Goal: Transaction & Acquisition: Purchase product/service

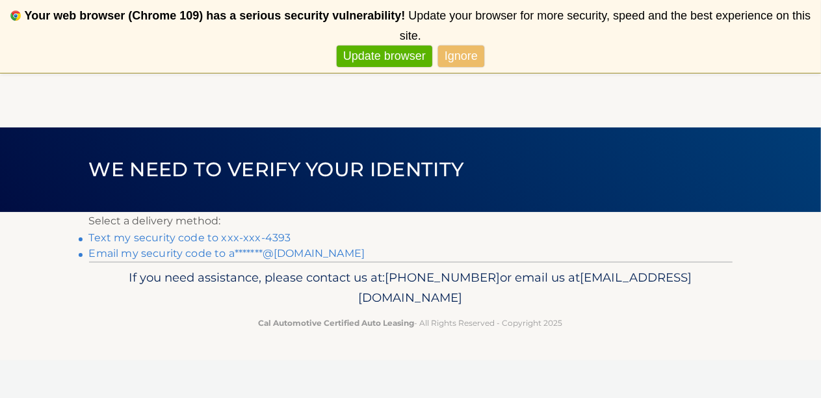
click at [244, 235] on link "Text my security code to xxx-xxx-4393" at bounding box center [190, 237] width 202 height 12
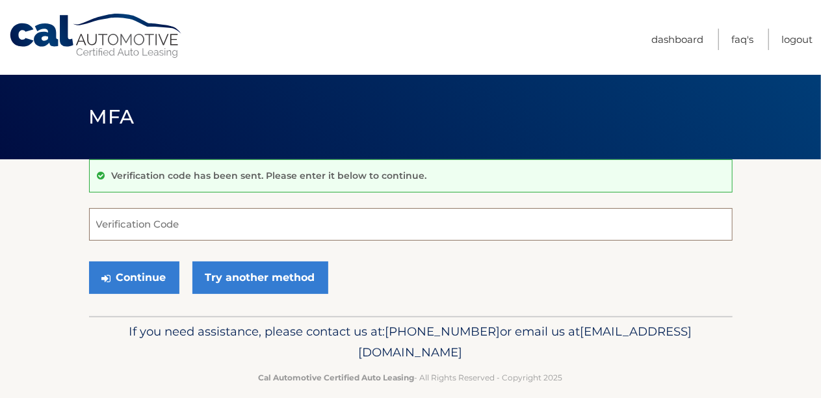
click at [151, 224] on input "Verification Code" at bounding box center [410, 224] width 643 height 32
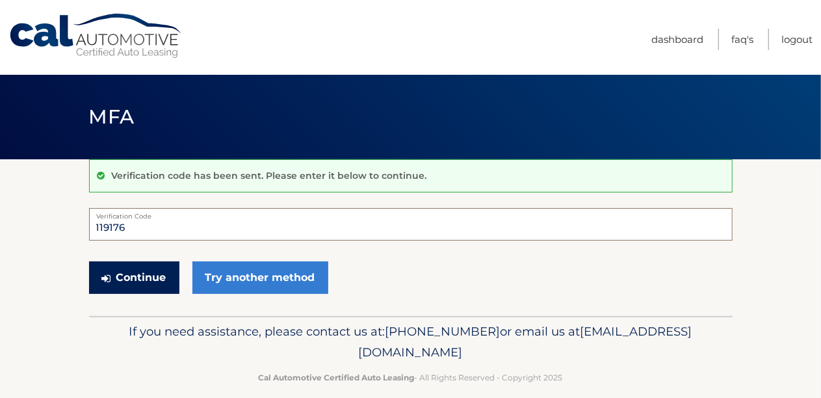
type input "119176"
click at [131, 268] on button "Continue" at bounding box center [134, 277] width 90 height 32
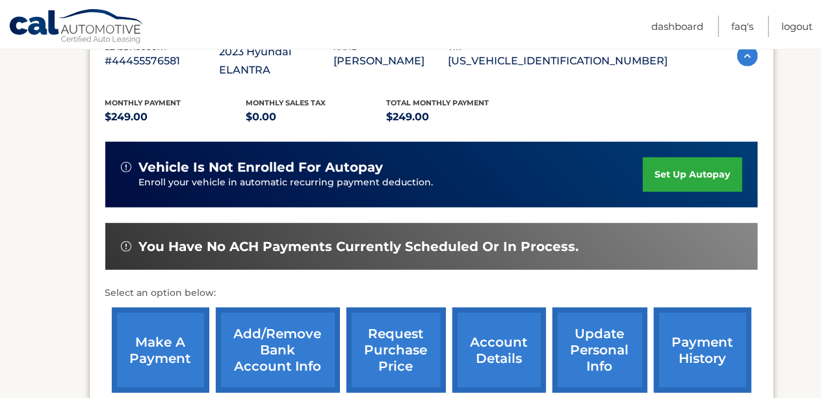
scroll to position [260, 0]
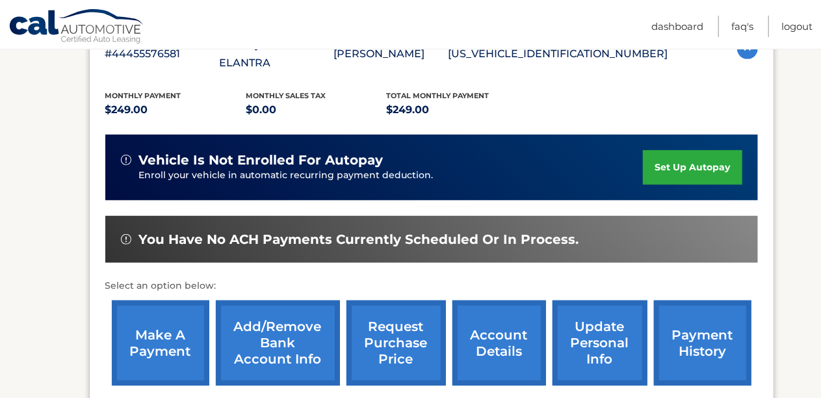
click at [166, 335] on link "make a payment" at bounding box center [160, 342] width 97 height 85
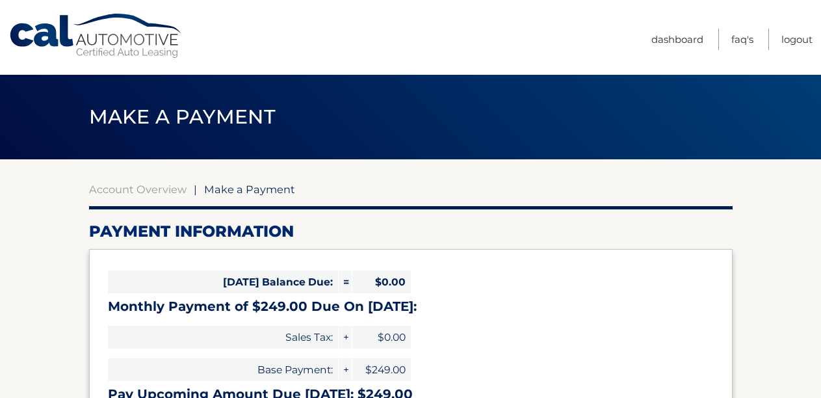
select select "MjE1MDcyYTUtMjZhZi00N2E3LWJkMmYtYTQ1NGM4NzA0NzAy"
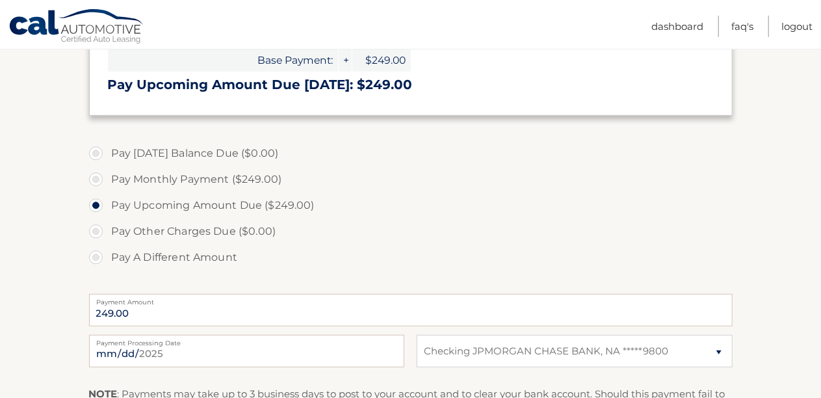
scroll to position [325, 0]
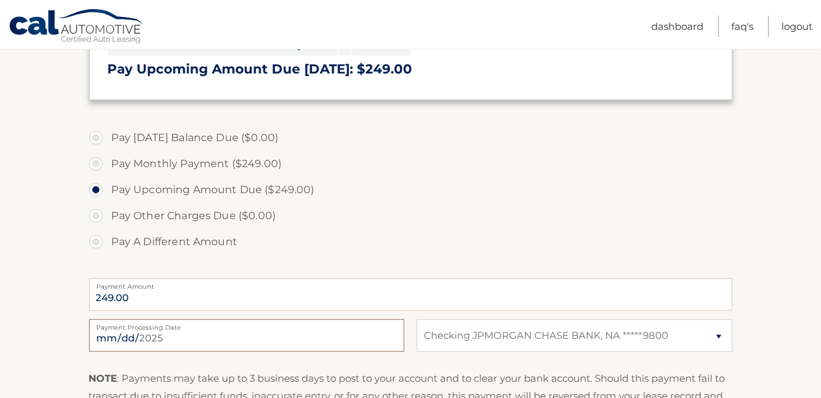
click at [145, 331] on input "[DATE]" at bounding box center [246, 335] width 315 height 32
type input "2025-08-21"
click at [359, 227] on label "Pay Other Charges Due ($0.00)" at bounding box center [410, 216] width 643 height 26
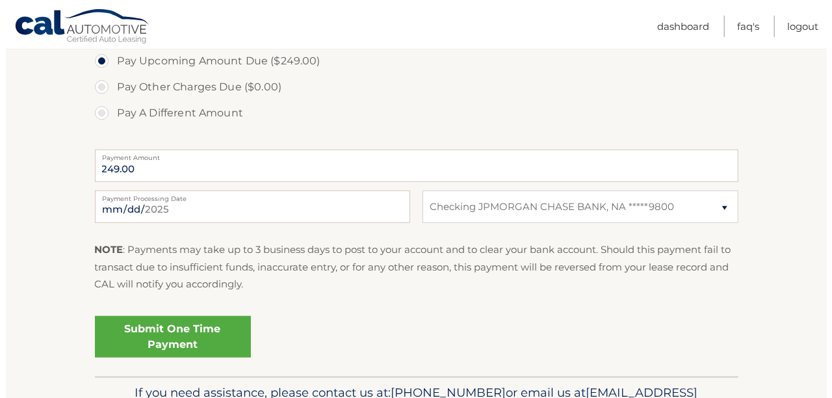
scroll to position [455, 0]
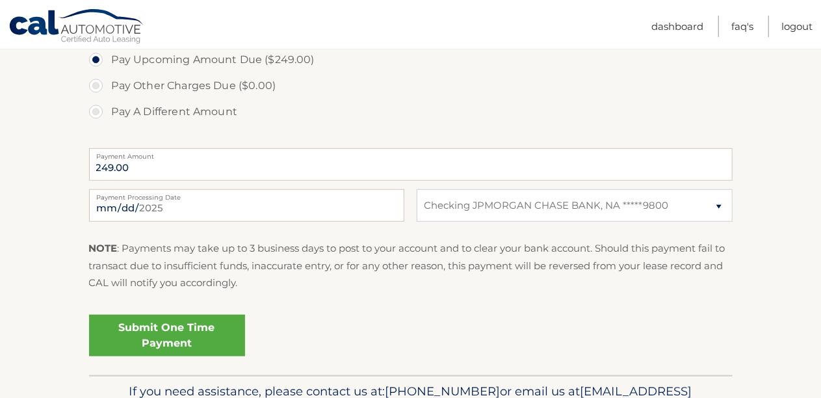
click at [166, 325] on link "Submit One Time Payment" at bounding box center [167, 336] width 156 height 42
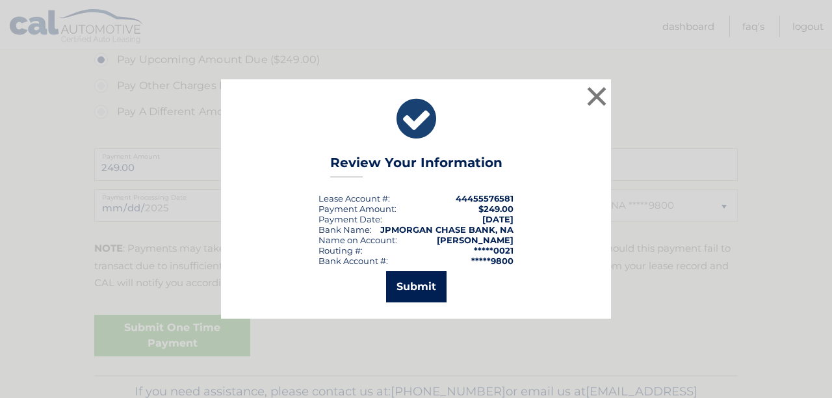
click at [410, 287] on button "Submit" at bounding box center [416, 286] width 60 height 31
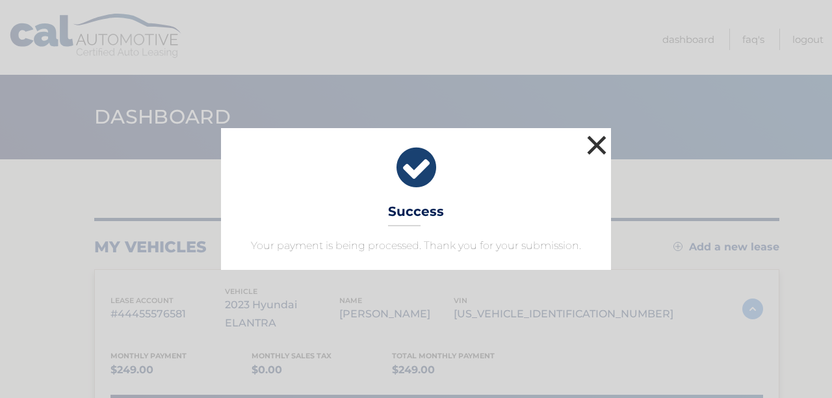
click at [596, 141] on button "×" at bounding box center [597, 145] width 26 height 26
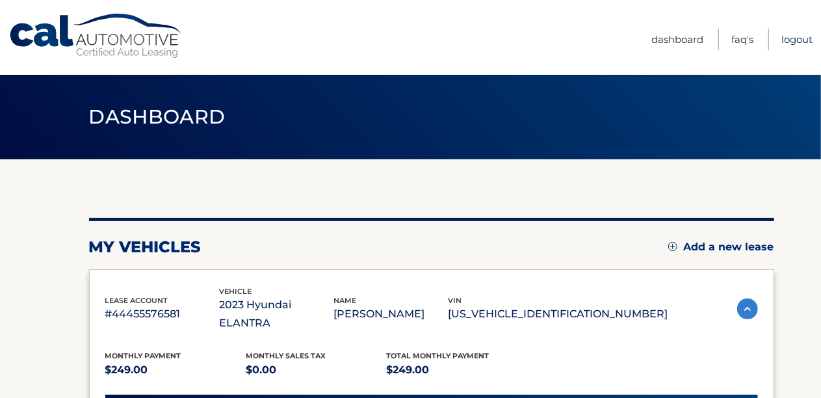
click at [791, 35] on link "Logout" at bounding box center [796, 39] width 31 height 21
